Goal: Information Seeking & Learning: Learn about a topic

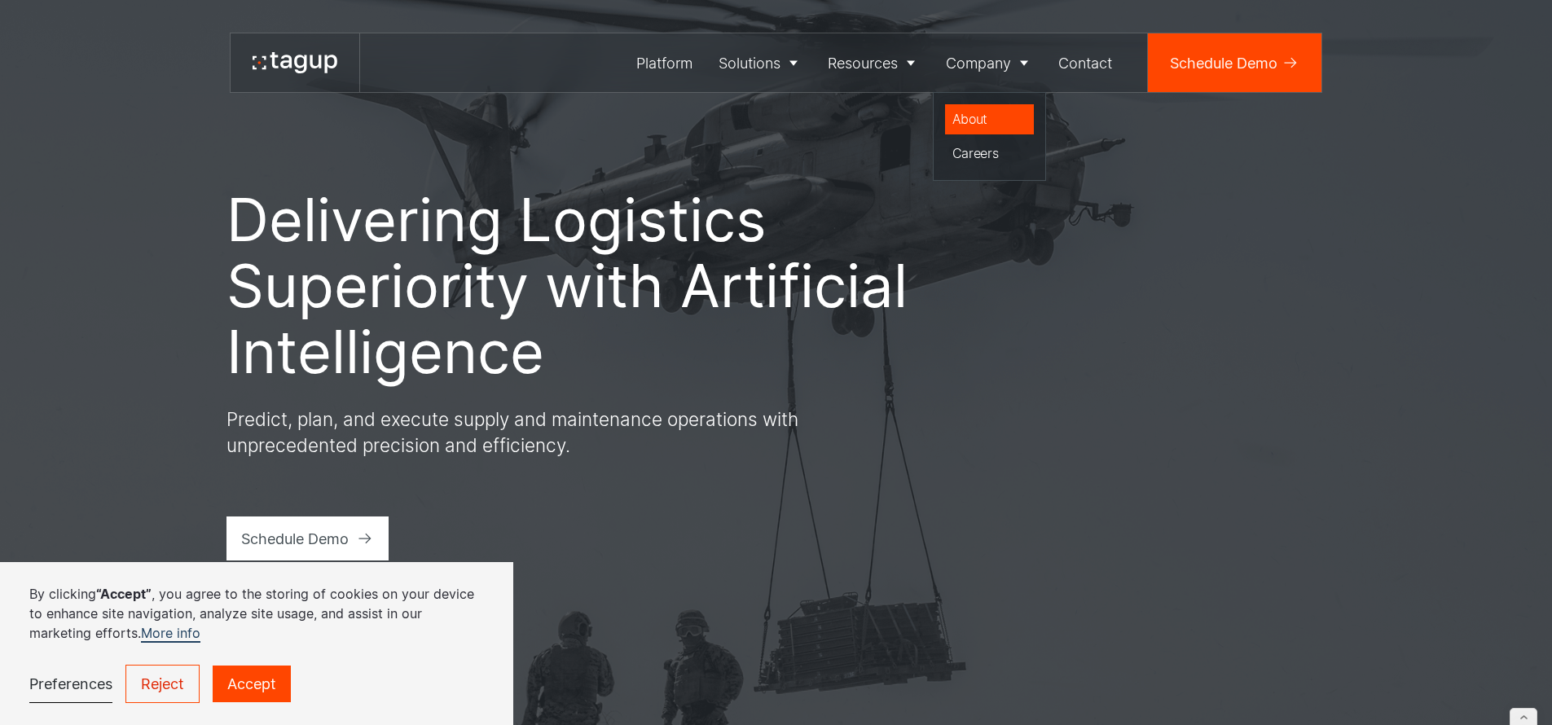
click at [973, 123] on div "About" at bounding box center [990, 119] width 75 height 20
click at [981, 126] on div "About" at bounding box center [990, 119] width 75 height 20
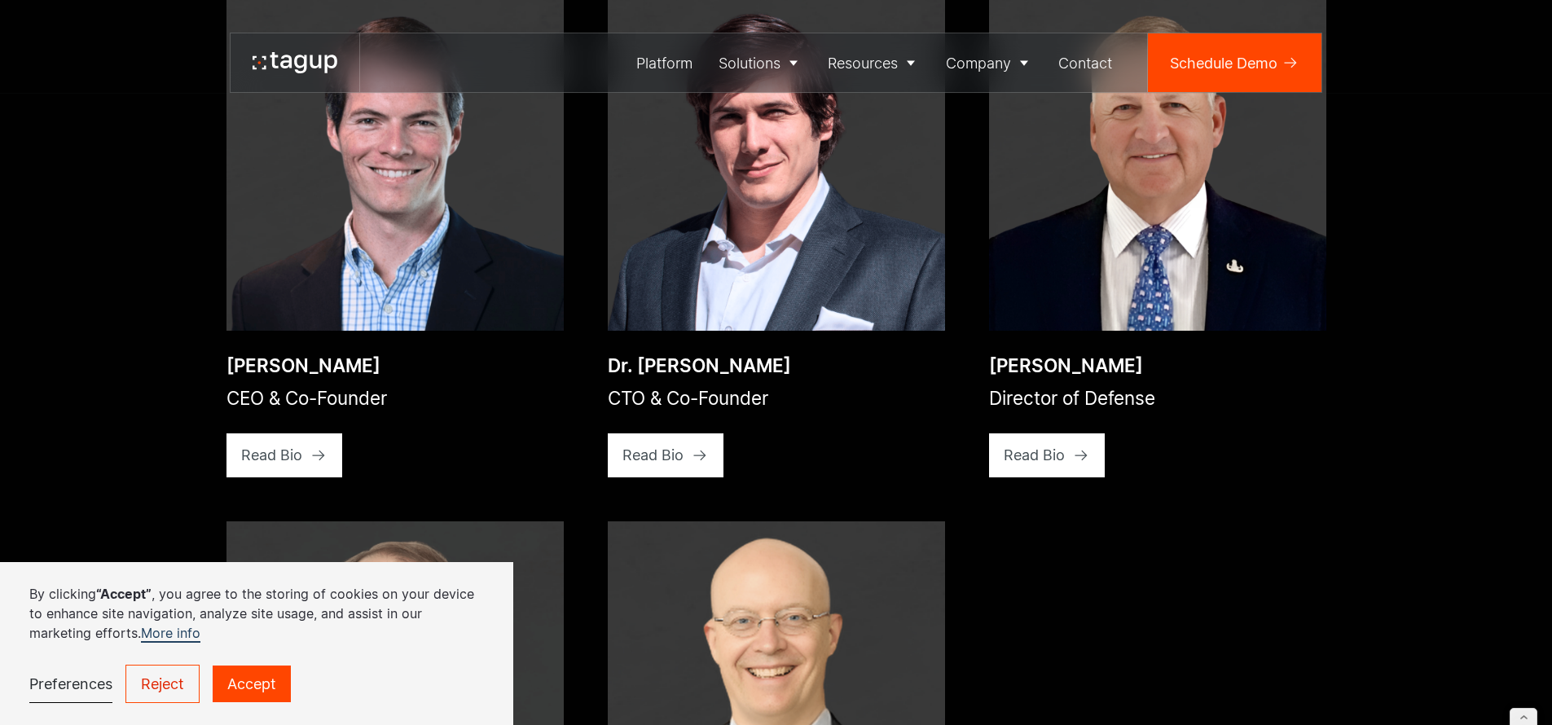
scroll to position [2710, 0]
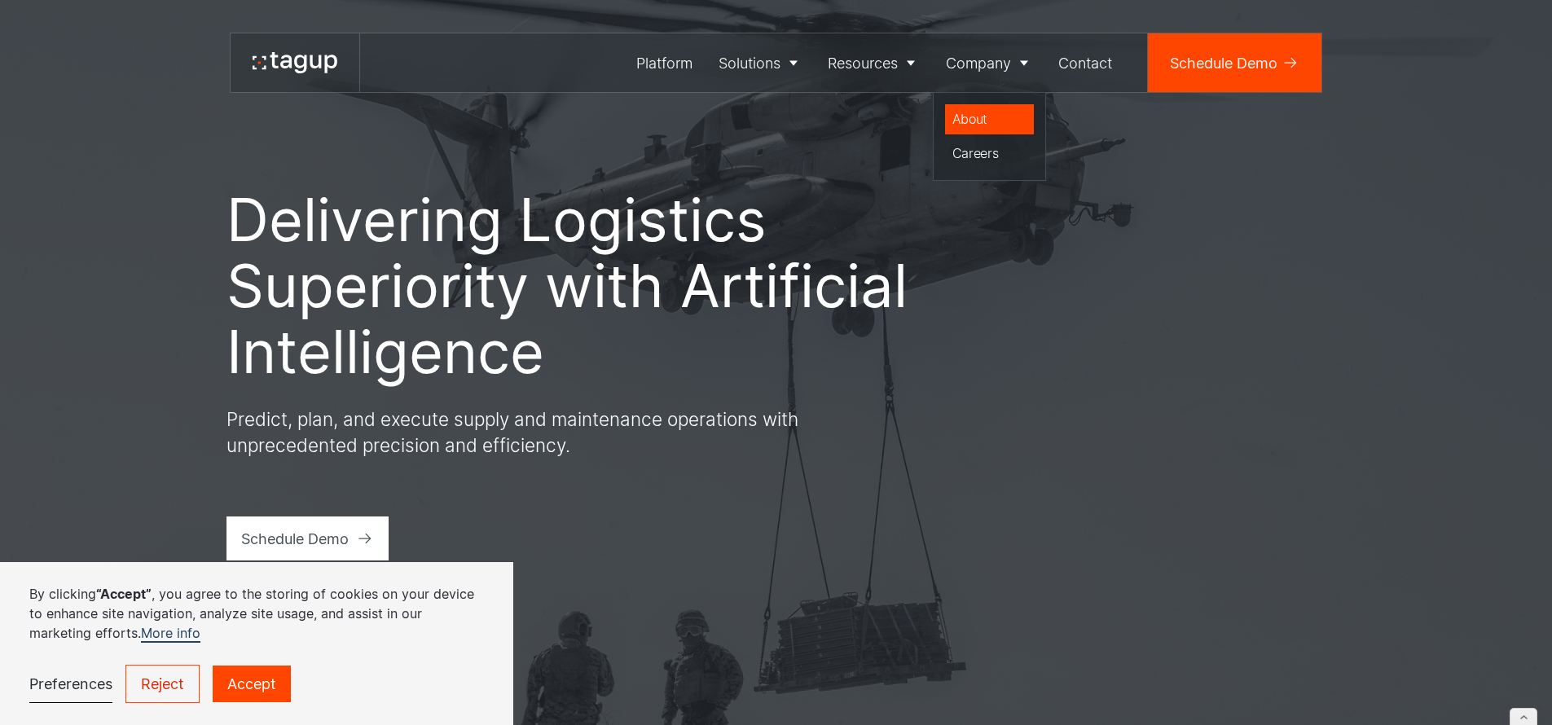
click at [979, 120] on div "About" at bounding box center [990, 119] width 75 height 20
